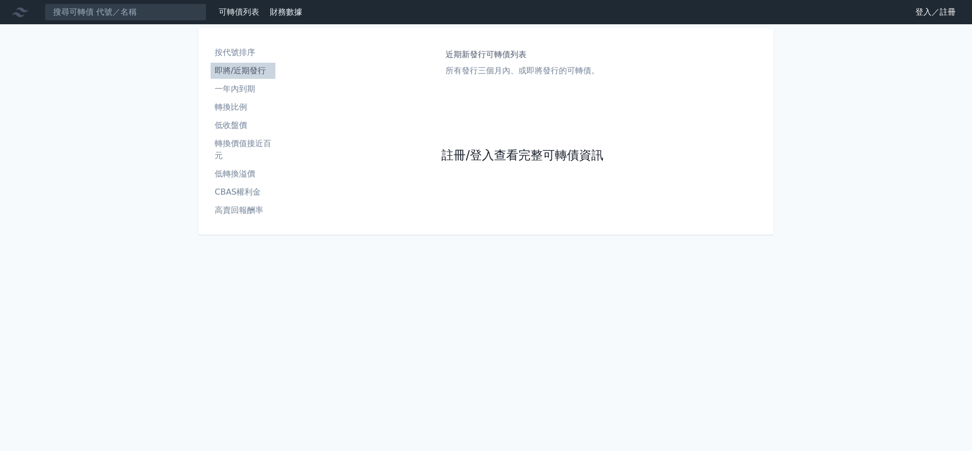
click at [486, 159] on link "註冊/登入查看完整可轉債資訊" at bounding box center [522, 156] width 162 height 16
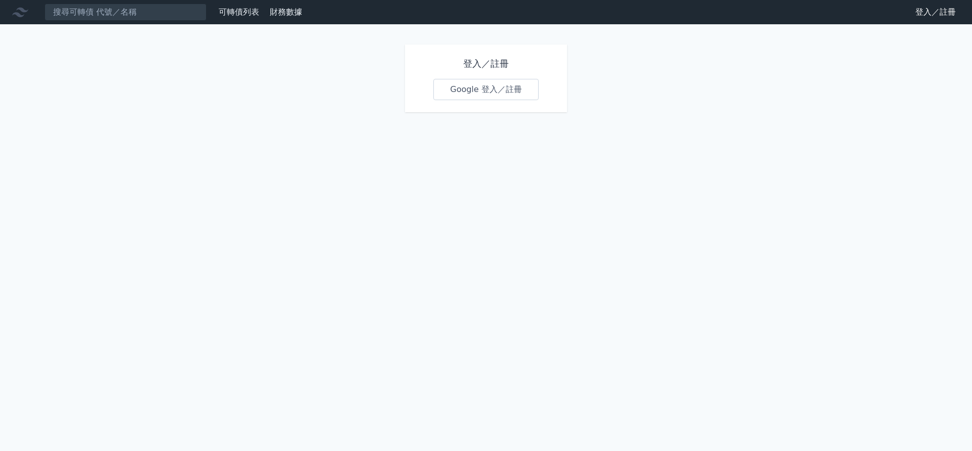
click at [492, 91] on link "Google 登入／註冊" at bounding box center [485, 89] width 105 height 21
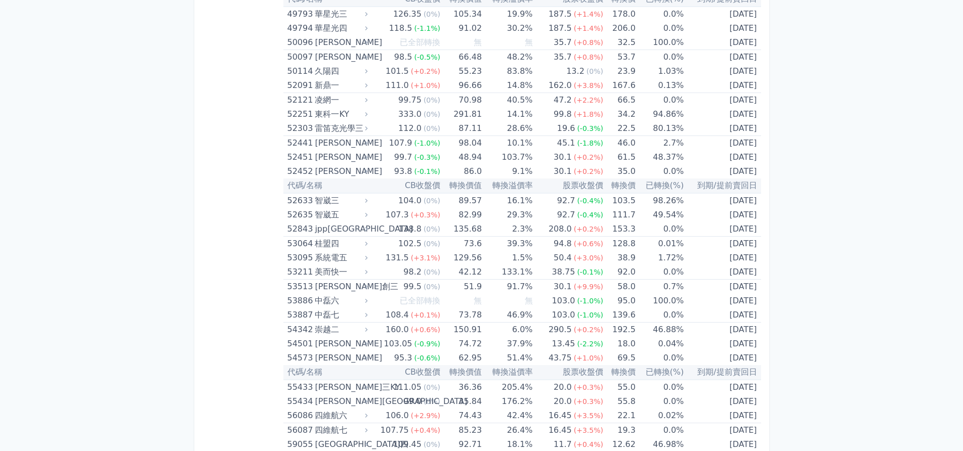
scroll to position [3446, 0]
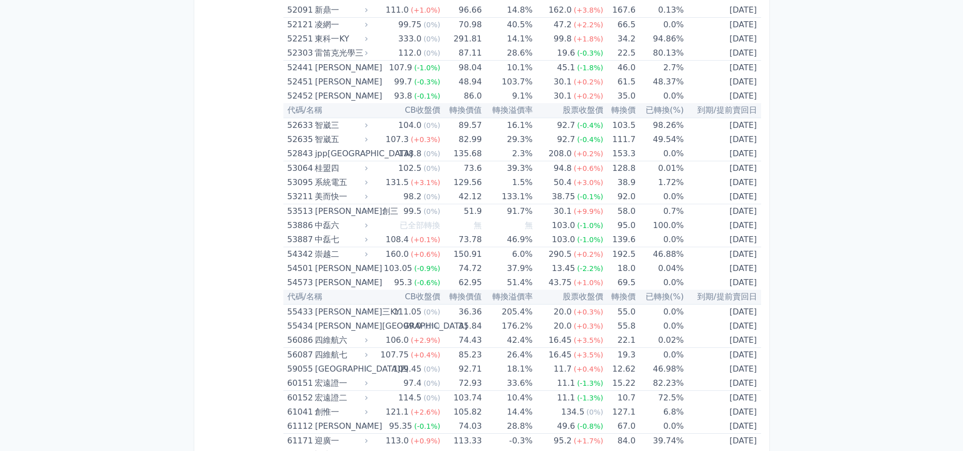
scroll to position [3598, 0]
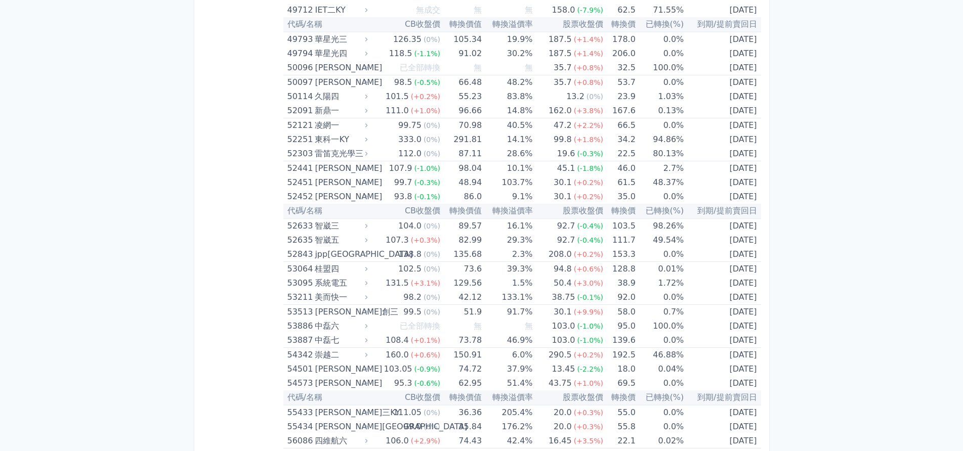
scroll to position [3446, 0]
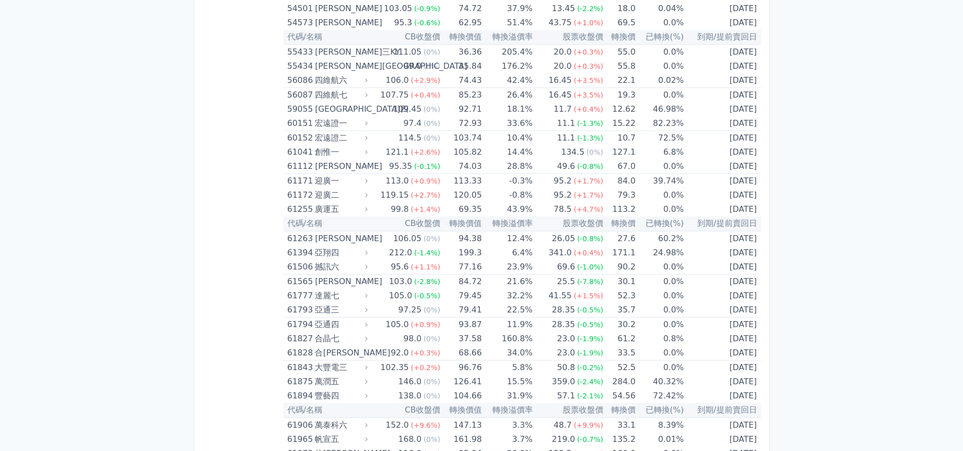
scroll to position [3801, 0]
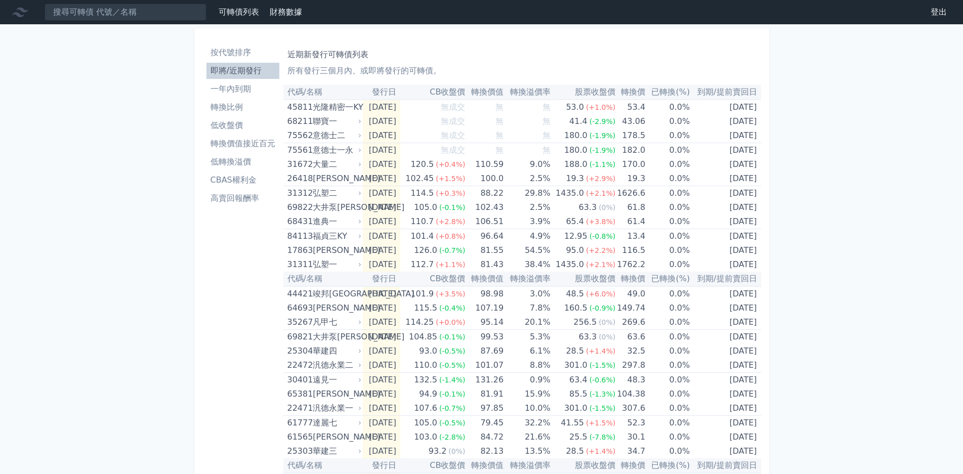
click at [246, 53] on li "按代號排序" at bounding box center [242, 53] width 73 height 12
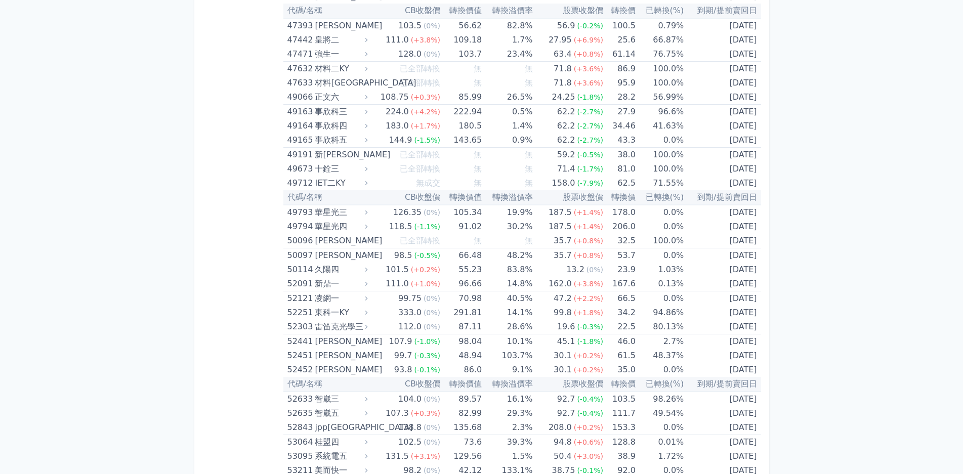
scroll to position [3312, 0]
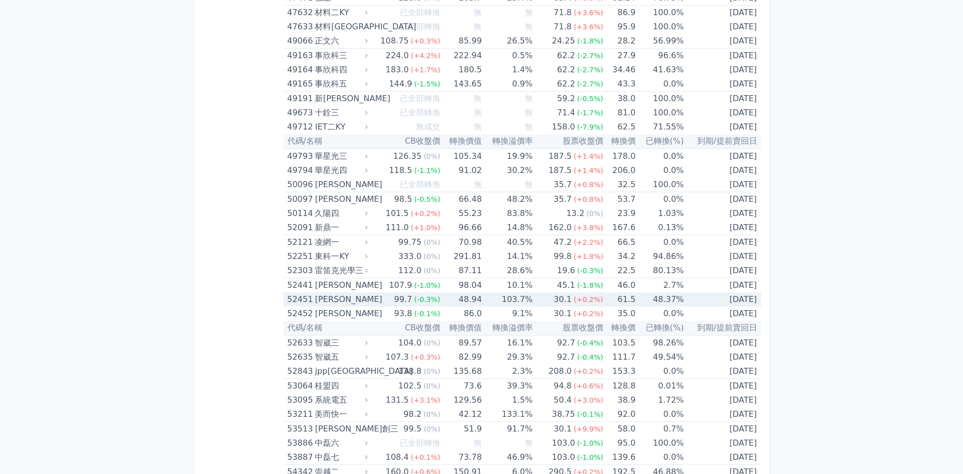
click at [357, 304] on div "[PERSON_NAME]" at bounding box center [340, 299] width 51 height 14
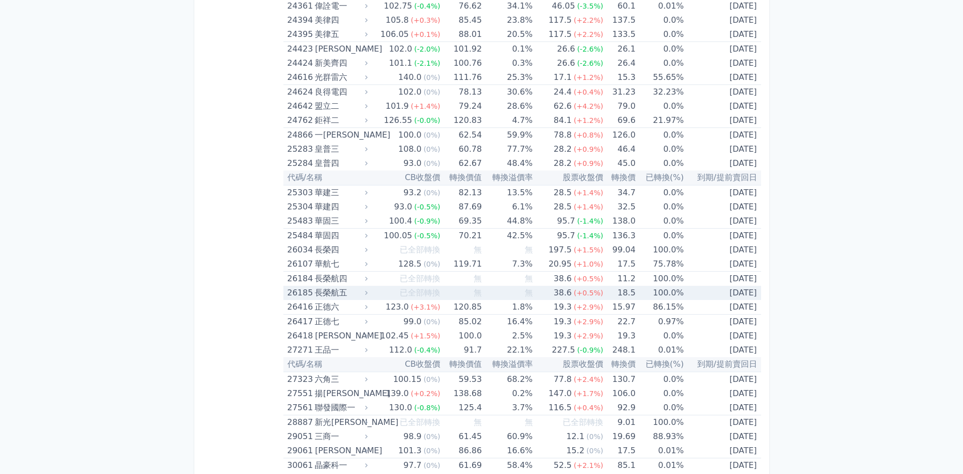
scroll to position [782, 0]
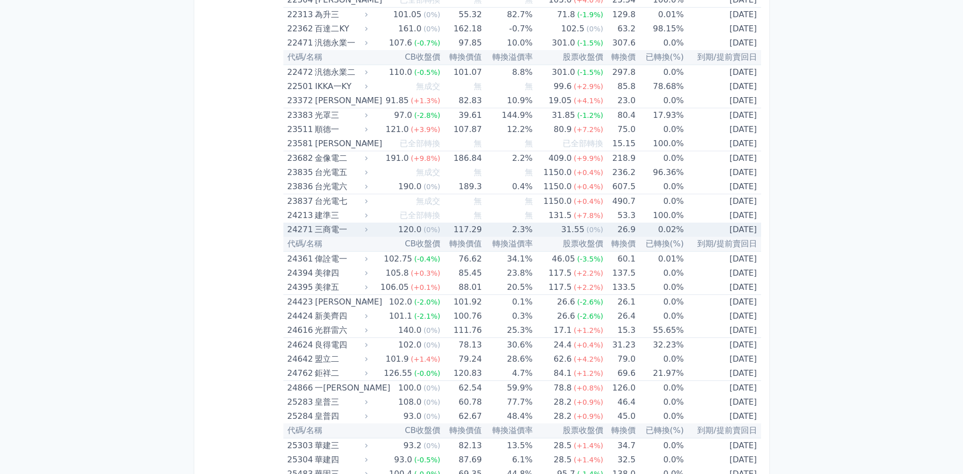
click at [335, 226] on div "三商電一" at bounding box center [340, 230] width 51 height 14
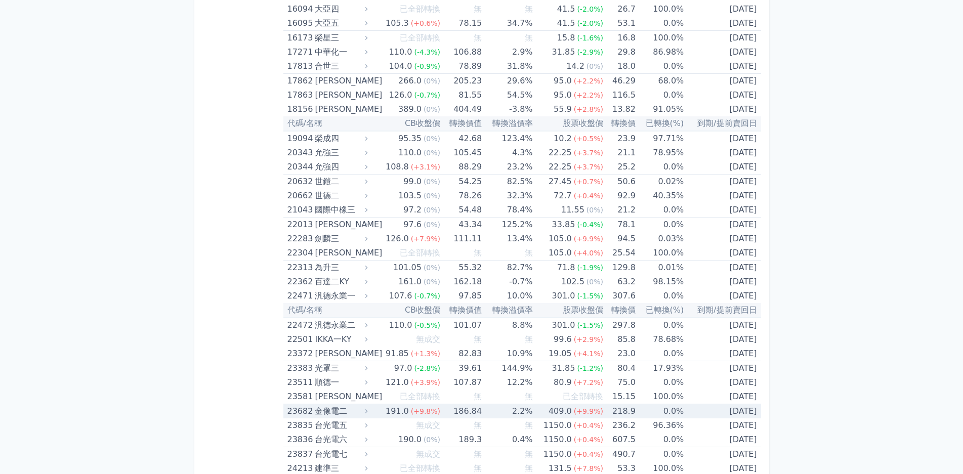
scroll to position [579, 0]
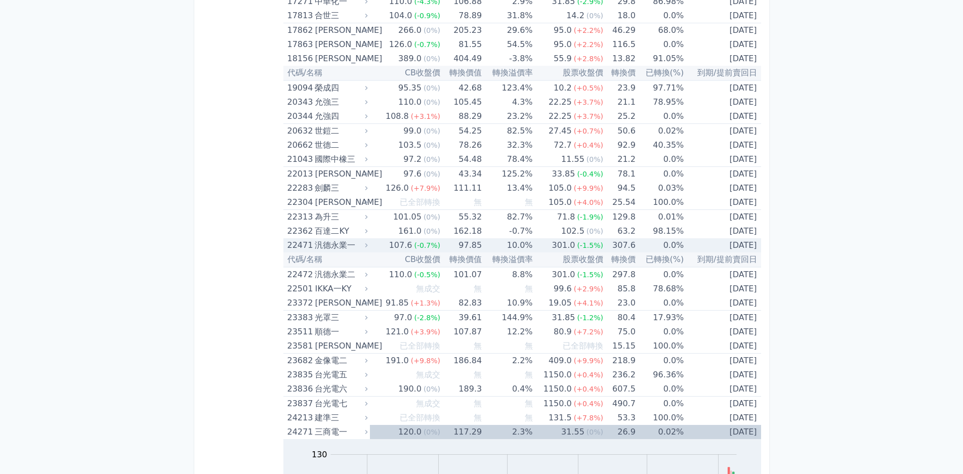
click at [450, 244] on td "97.85" at bounding box center [460, 245] width 41 height 14
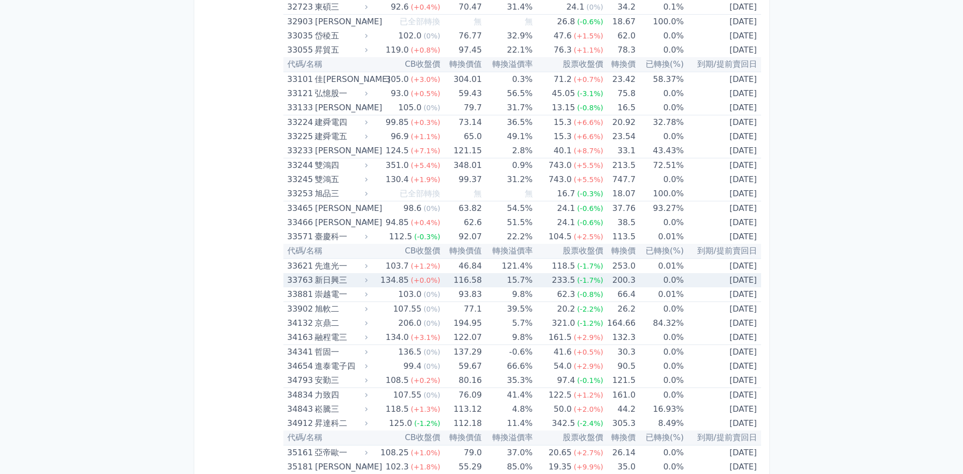
scroll to position [2705, 0]
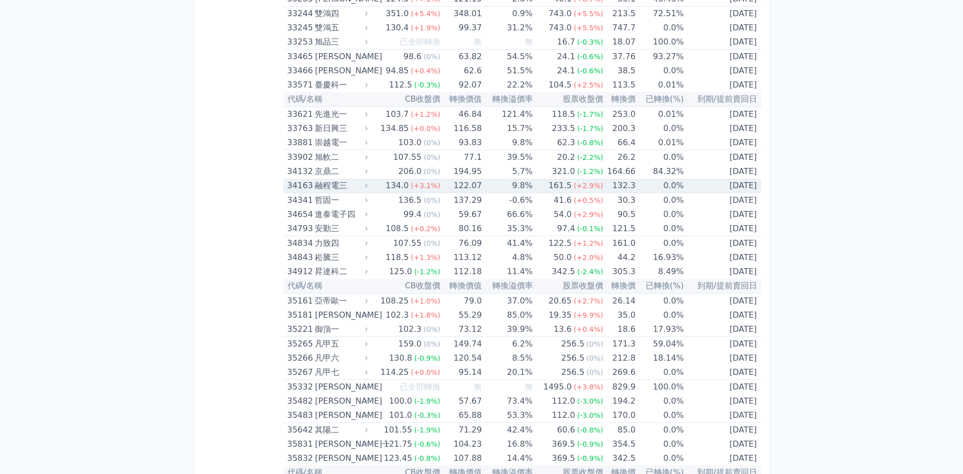
click at [345, 188] on div "融程電三" at bounding box center [340, 186] width 51 height 14
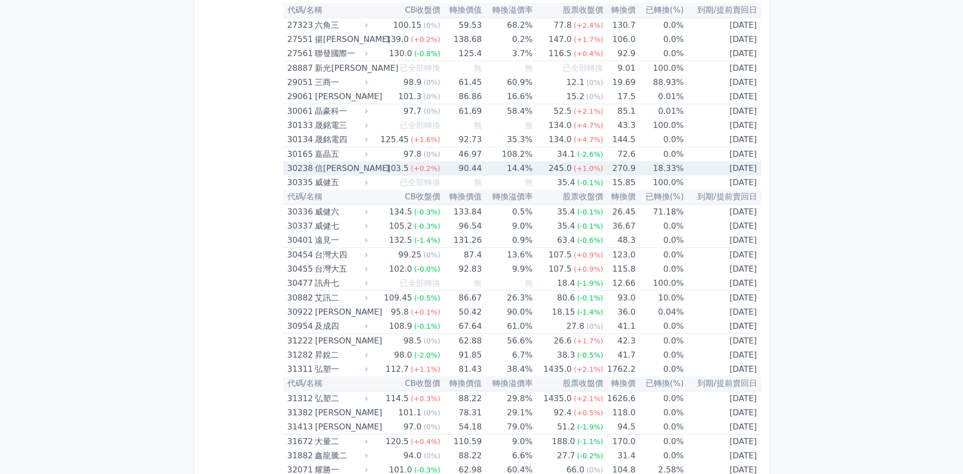
scroll to position [1946, 0]
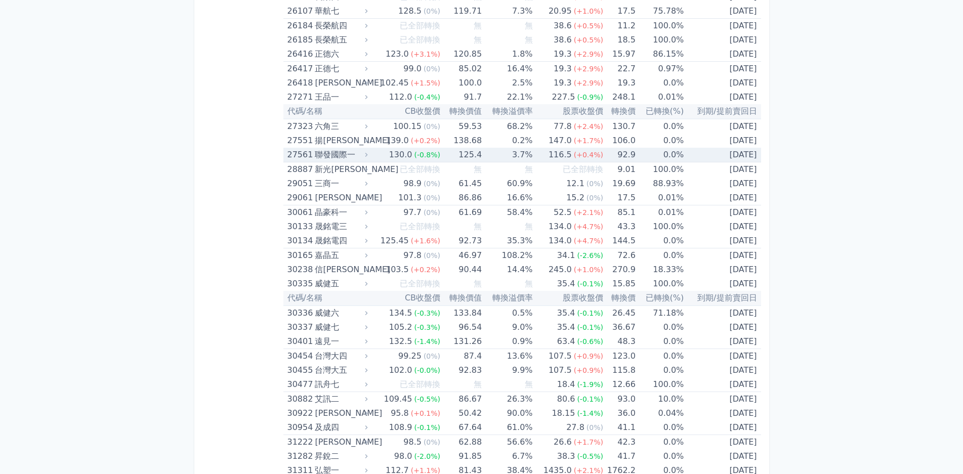
click at [325, 153] on div "聯發國際一" at bounding box center [340, 155] width 51 height 14
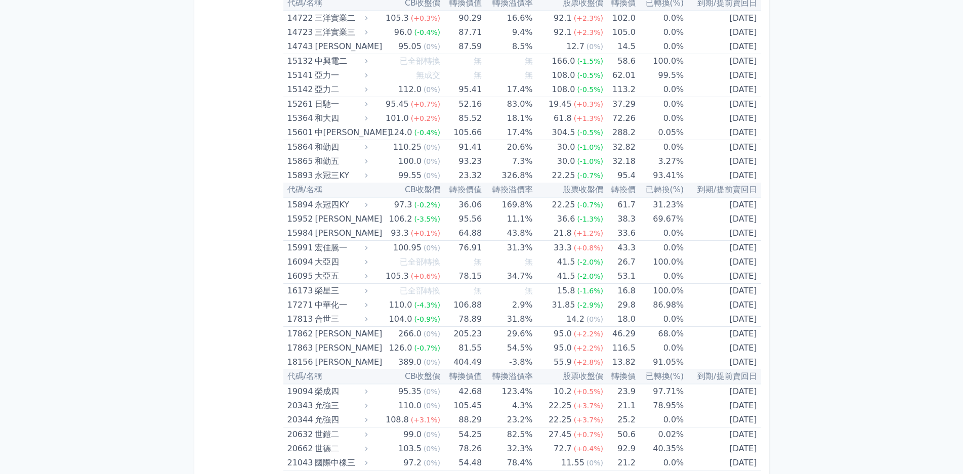
scroll to position [0, 0]
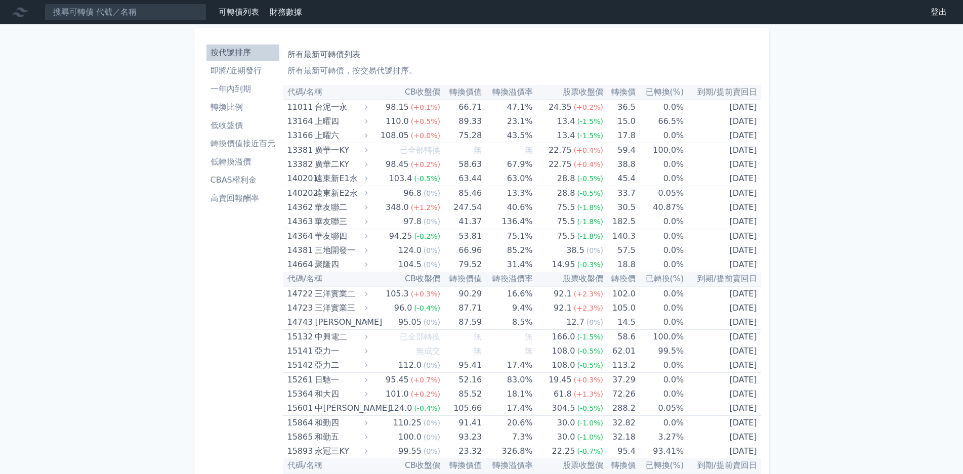
click at [261, 143] on li "轉換價值接近百元" at bounding box center [242, 144] width 73 height 12
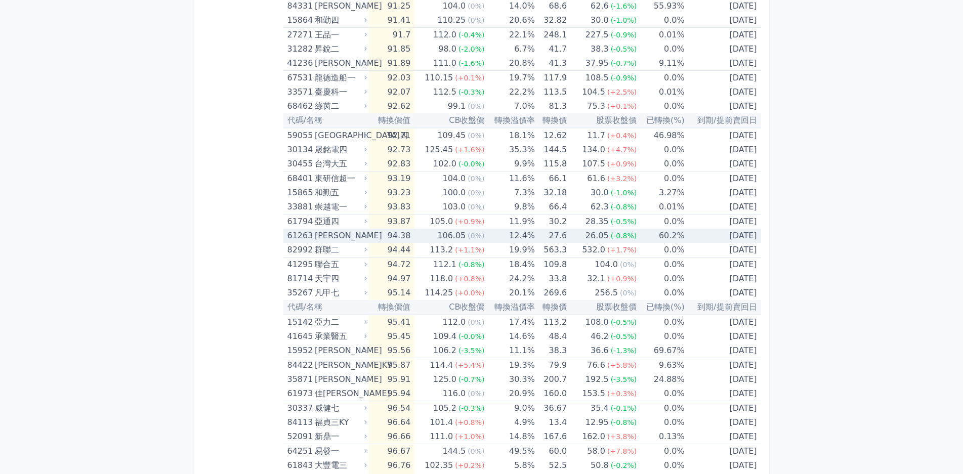
scroll to position [921, 0]
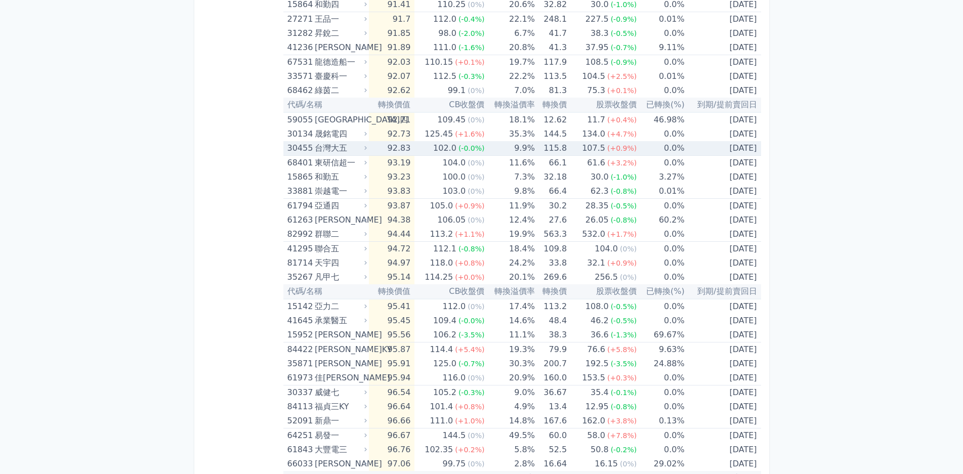
click at [398, 155] on td "92.83" at bounding box center [392, 148] width 46 height 15
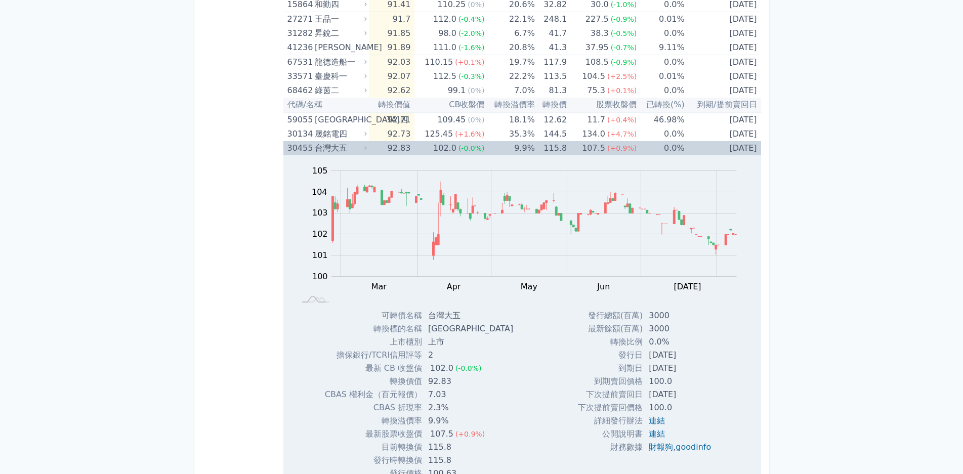
click at [405, 151] on td "92.83" at bounding box center [392, 148] width 46 height 14
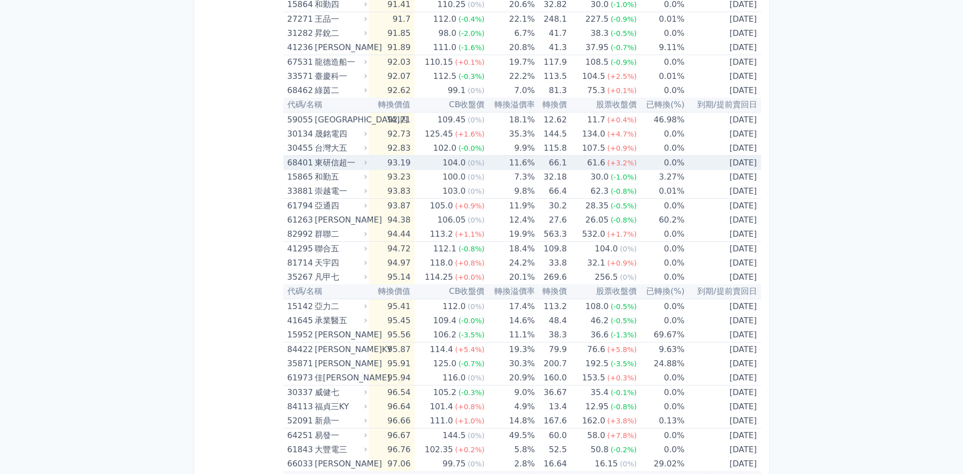
click at [409, 165] on td "93.19" at bounding box center [392, 163] width 46 height 15
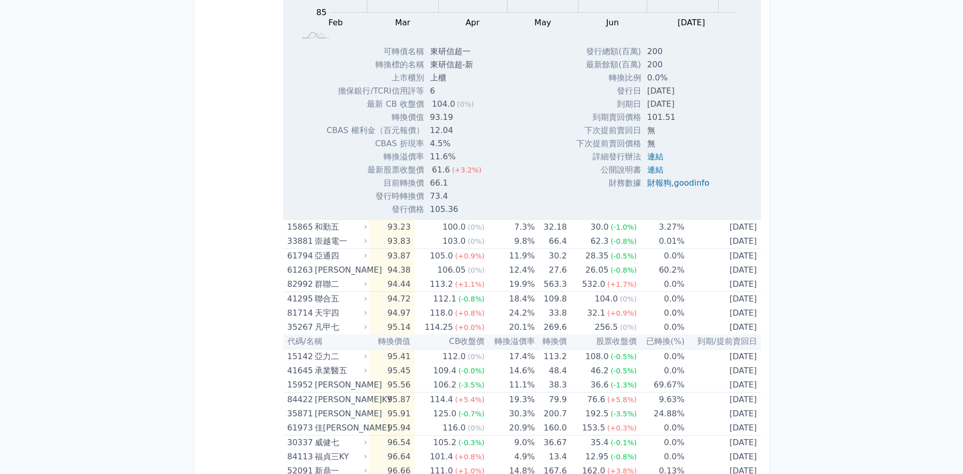
scroll to position [1225, 0]
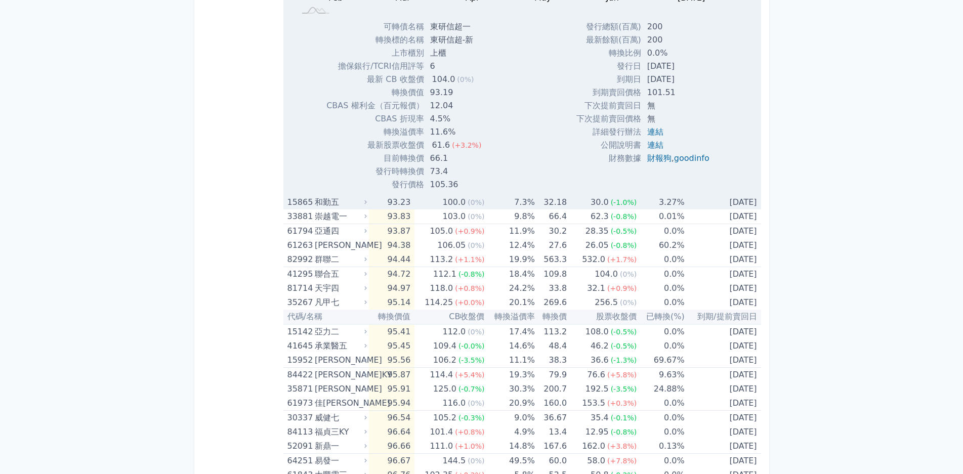
click at [346, 208] on div "和勤五" at bounding box center [340, 202] width 50 height 14
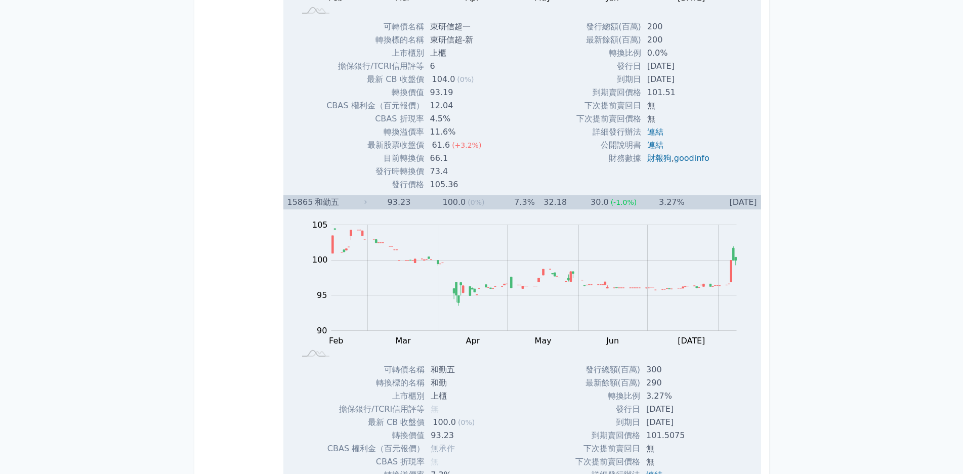
click at [312, 201] on div "15865" at bounding box center [299, 202] width 25 height 14
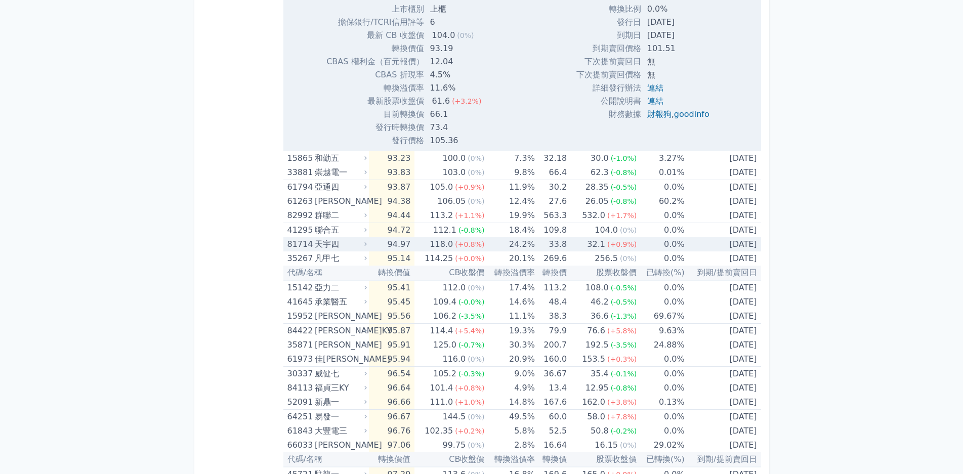
scroll to position [1326, 0]
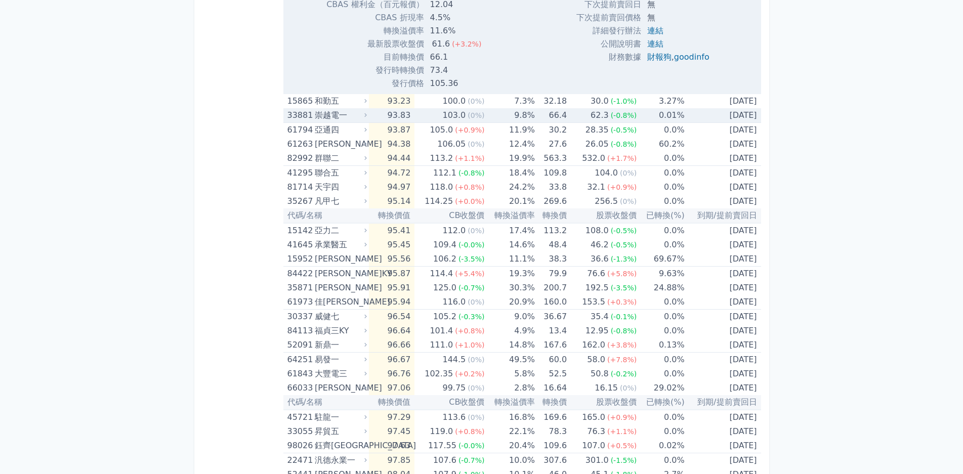
click at [346, 112] on div "崇越電一" at bounding box center [340, 115] width 50 height 14
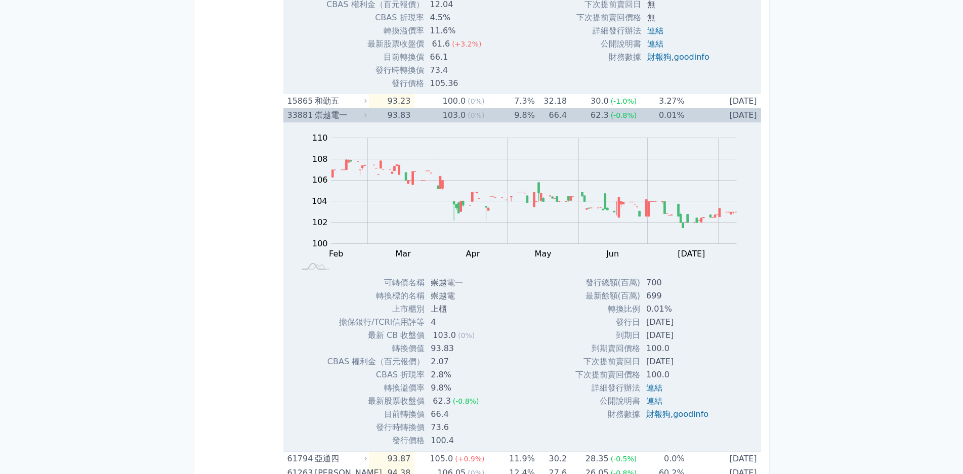
click at [346, 112] on div "崇越電一" at bounding box center [340, 115] width 50 height 14
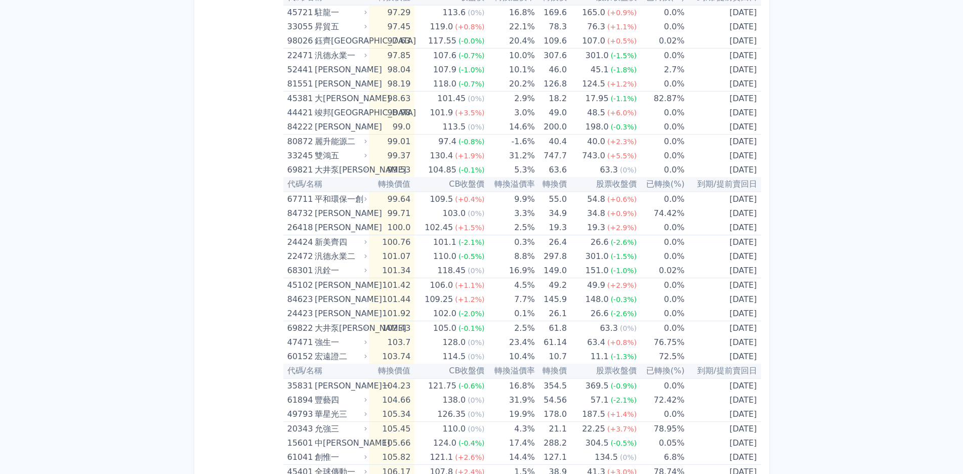
scroll to position [2137, 0]
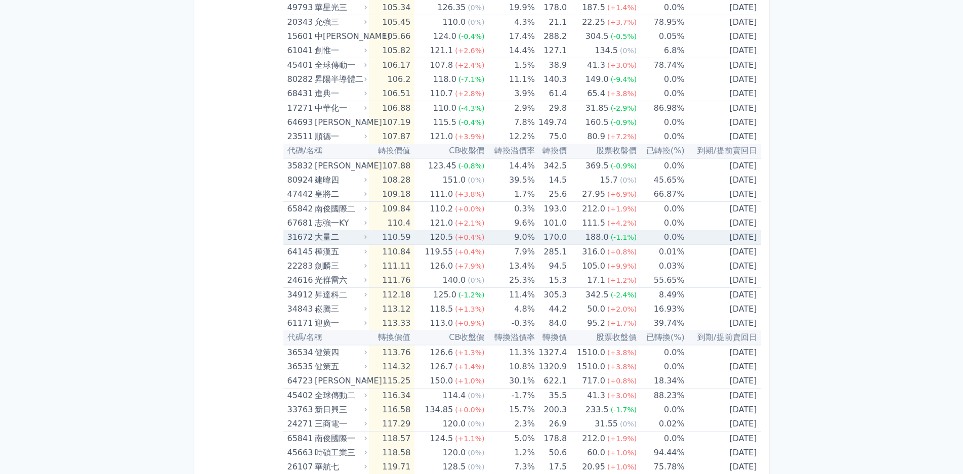
click at [409, 237] on td "110.59" at bounding box center [392, 237] width 46 height 15
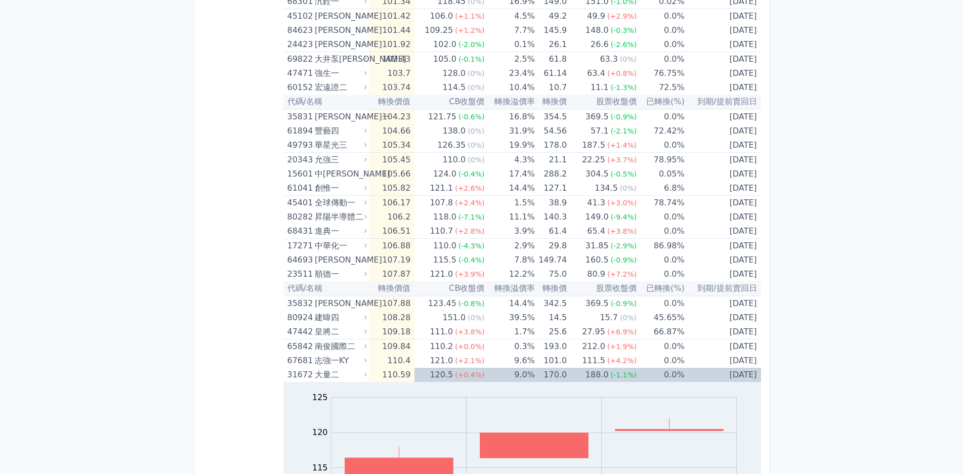
scroll to position [1986, 0]
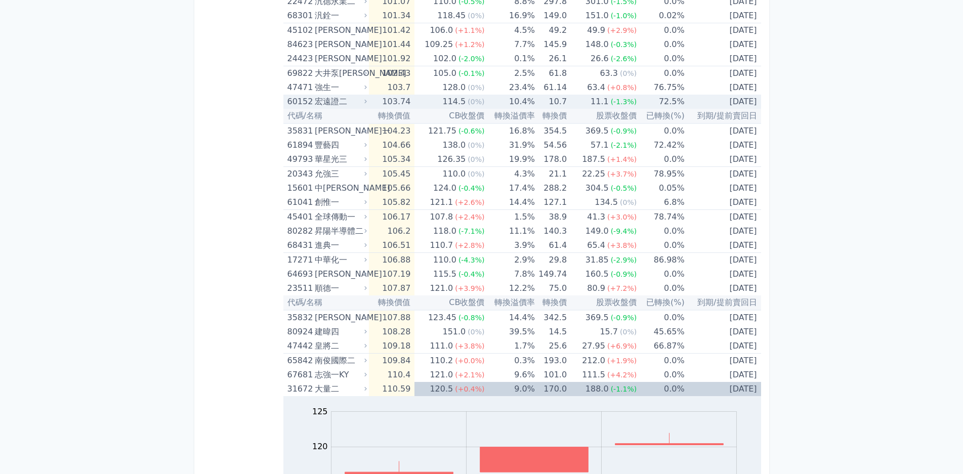
scroll to position [1606, 0]
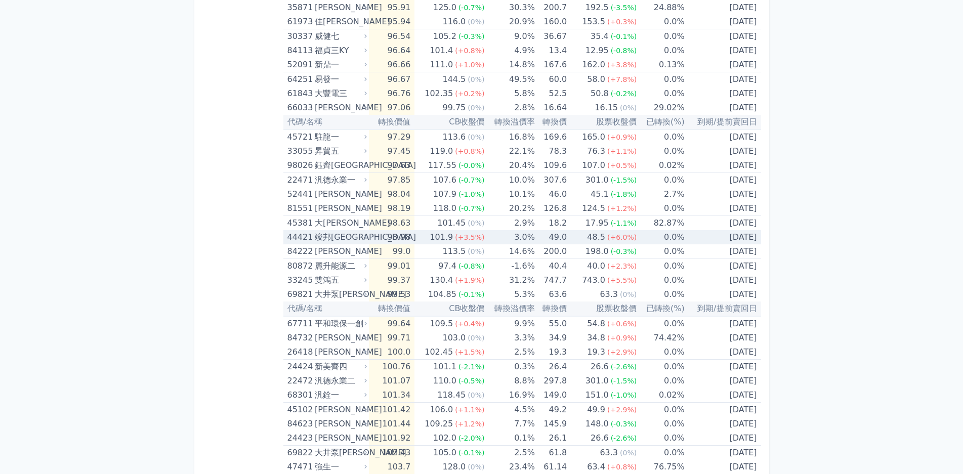
click at [323, 237] on div "竣邦[GEOGRAPHIC_DATA]" at bounding box center [340, 237] width 50 height 14
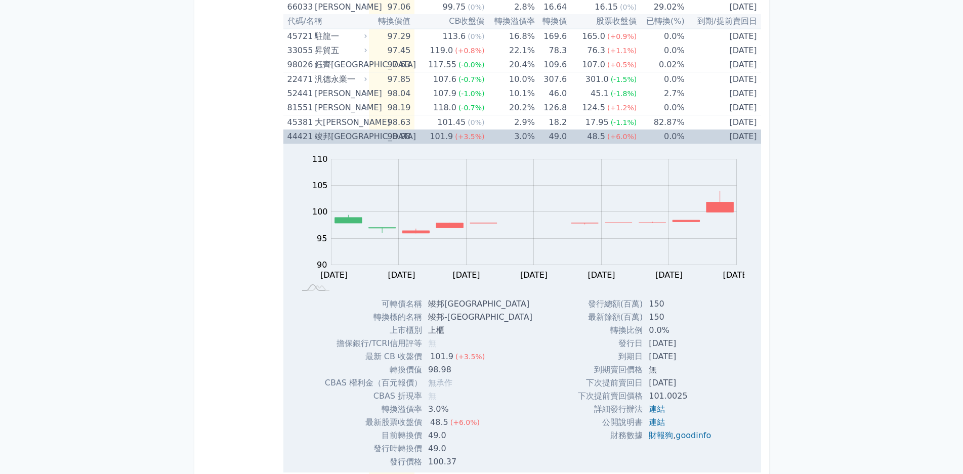
scroll to position [1707, 0]
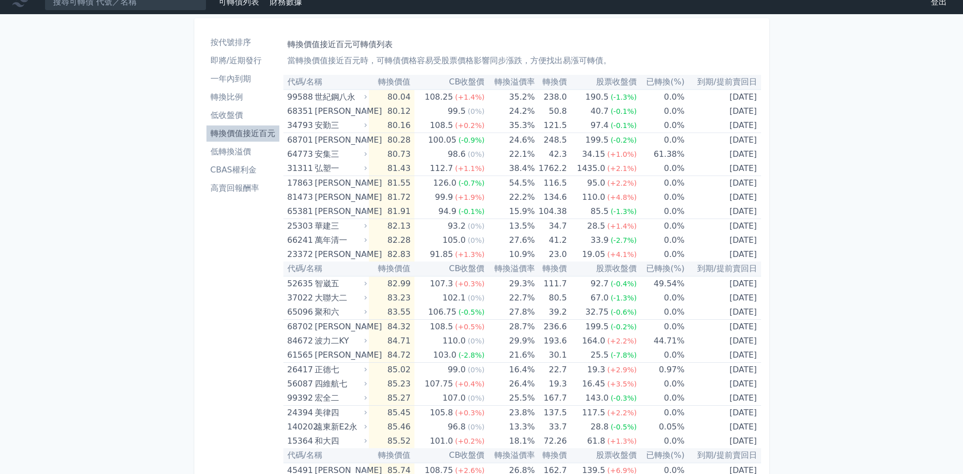
scroll to position [0, 0]
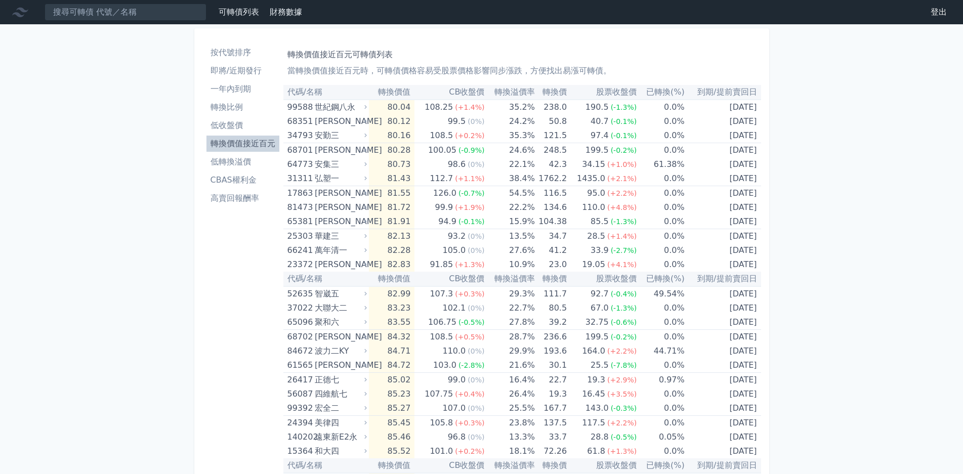
click at [242, 60] on link "按代號排序" at bounding box center [242, 53] width 73 height 16
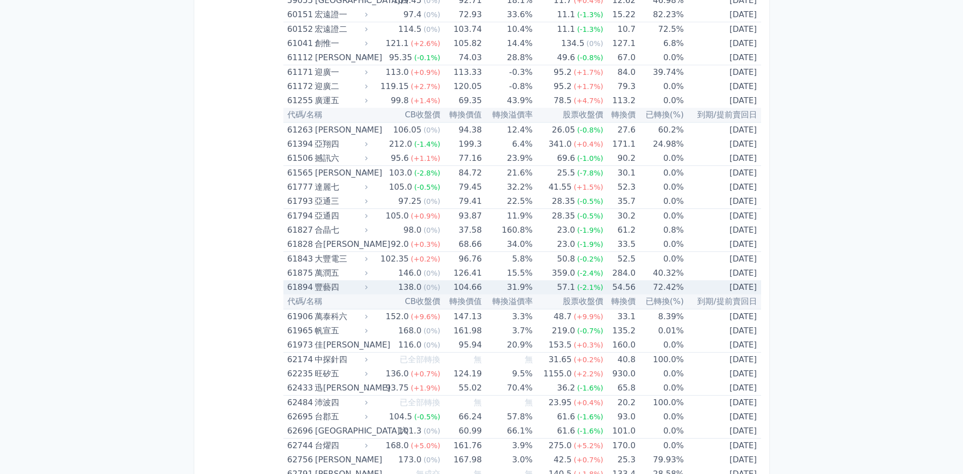
scroll to position [3892, 0]
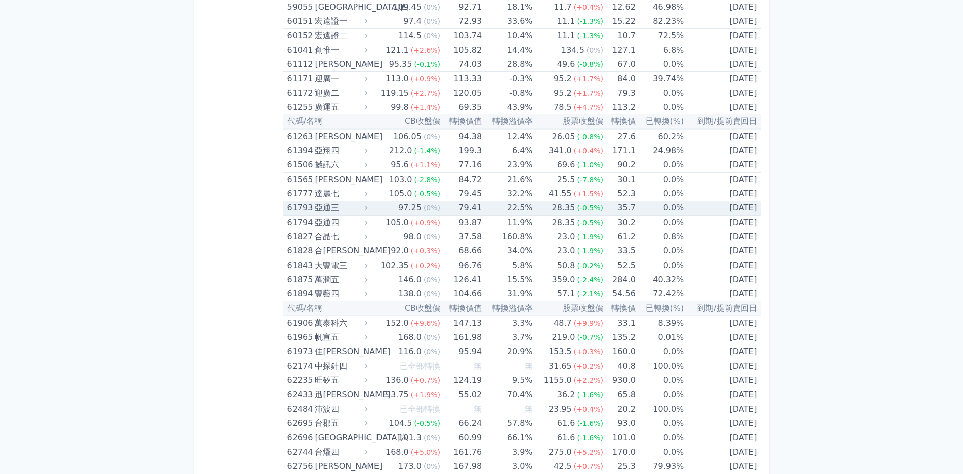
click at [321, 210] on div "亞通三" at bounding box center [340, 208] width 51 height 14
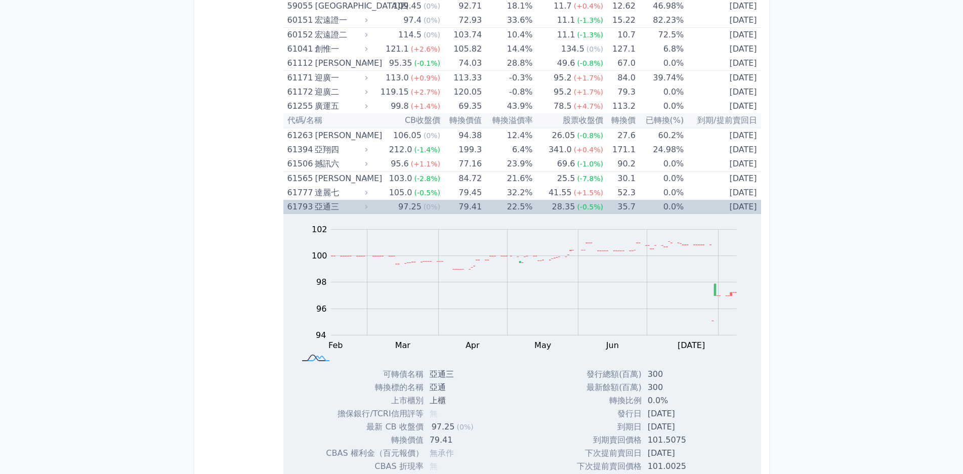
scroll to position [4043, 0]
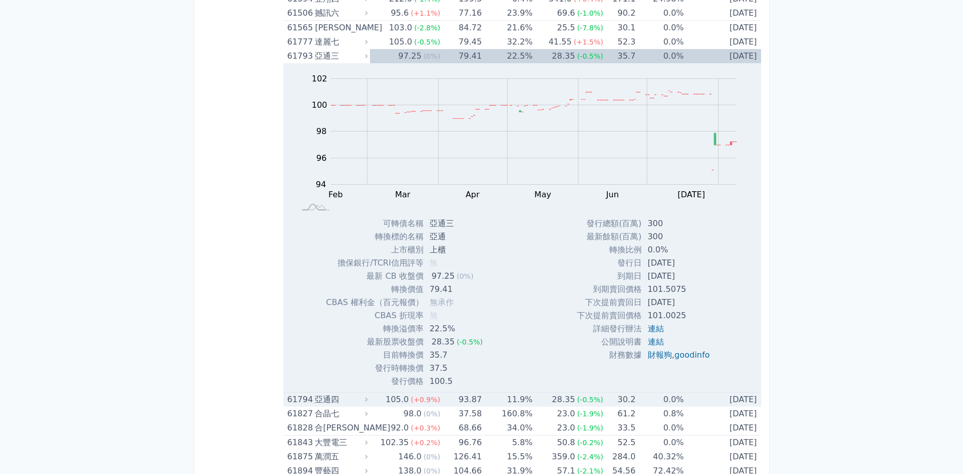
click at [333, 403] on div "亞通四" at bounding box center [340, 400] width 51 height 14
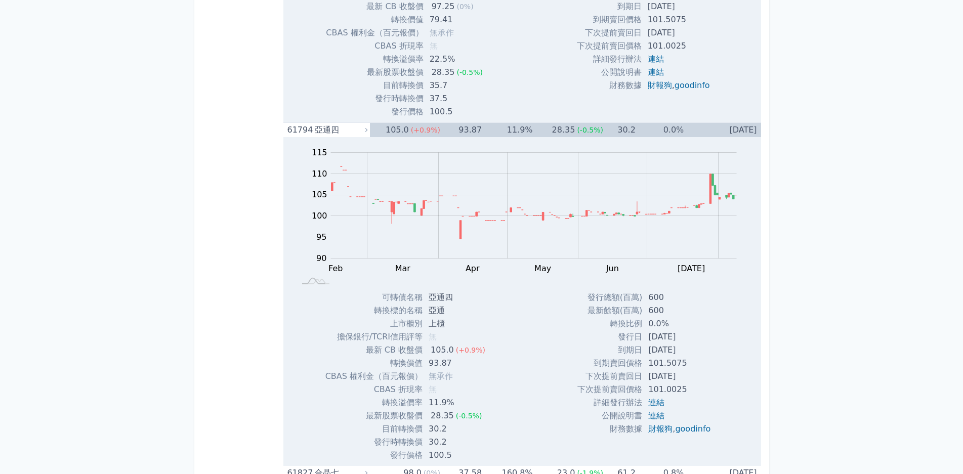
scroll to position [4398, 0]
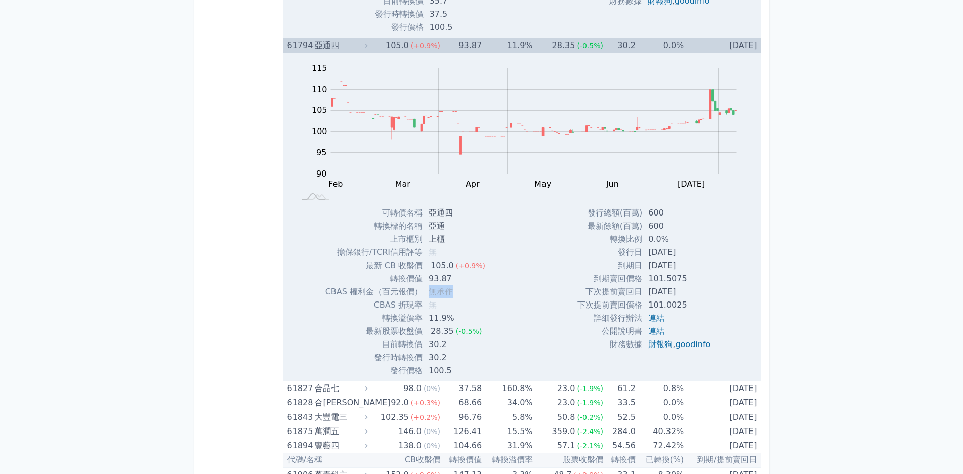
drag, startPoint x: 431, startPoint y: 290, endPoint x: 463, endPoint y: 293, distance: 32.5
click at [463, 293] on td "無承作" at bounding box center [458, 291] width 71 height 13
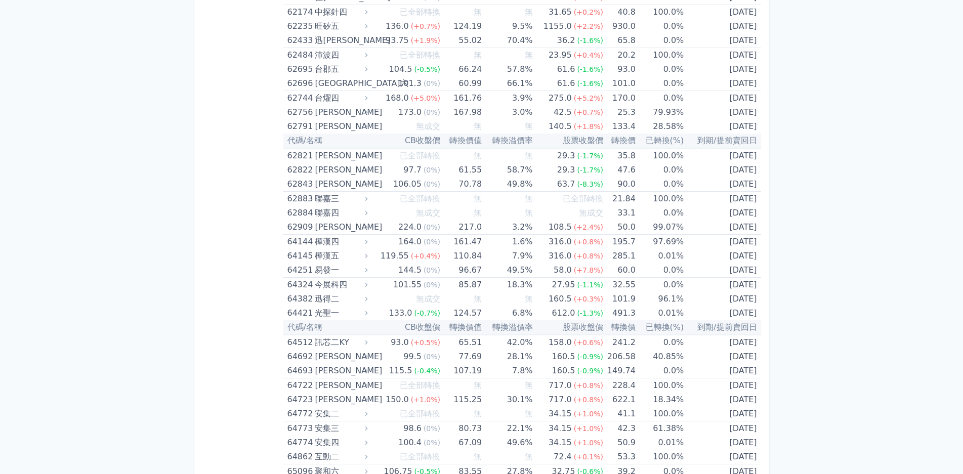
scroll to position [4954, 0]
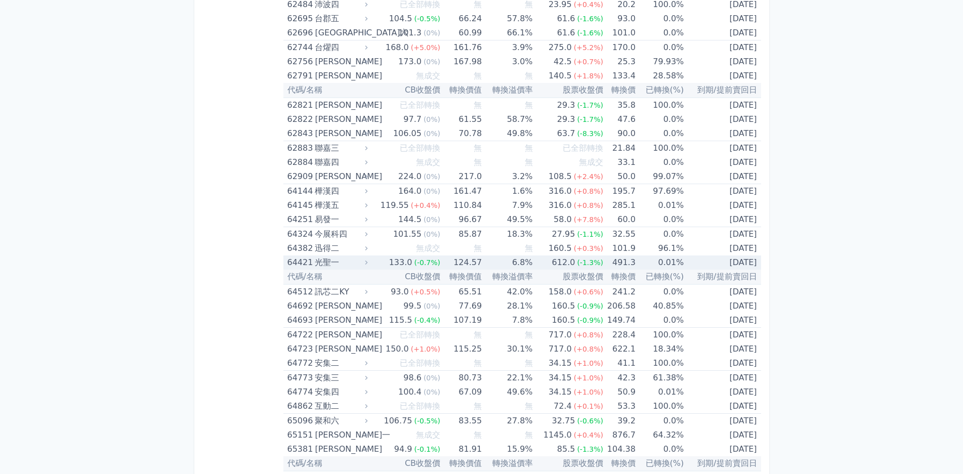
click at [312, 261] on div "64421" at bounding box center [299, 263] width 25 height 14
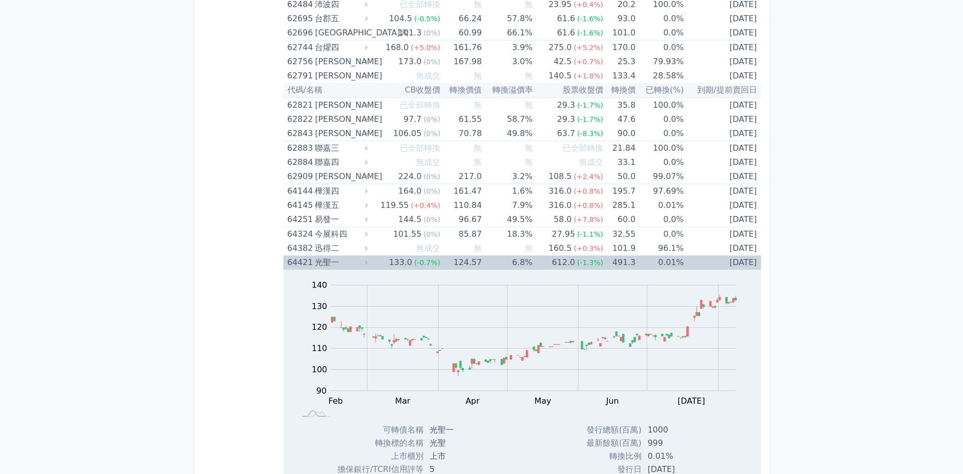
scroll to position [5157, 0]
